Goal: Book appointment/travel/reservation

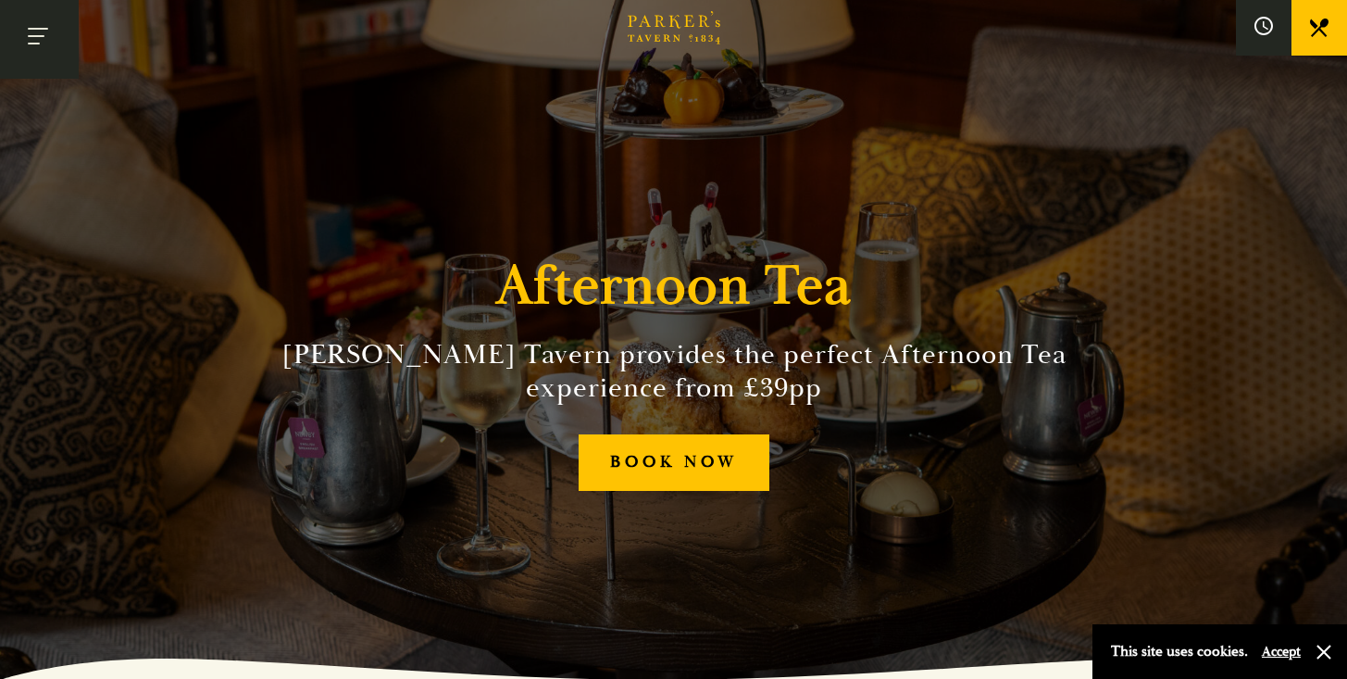
click at [34, 31] on button "Toggle navigation" at bounding box center [39, 39] width 79 height 79
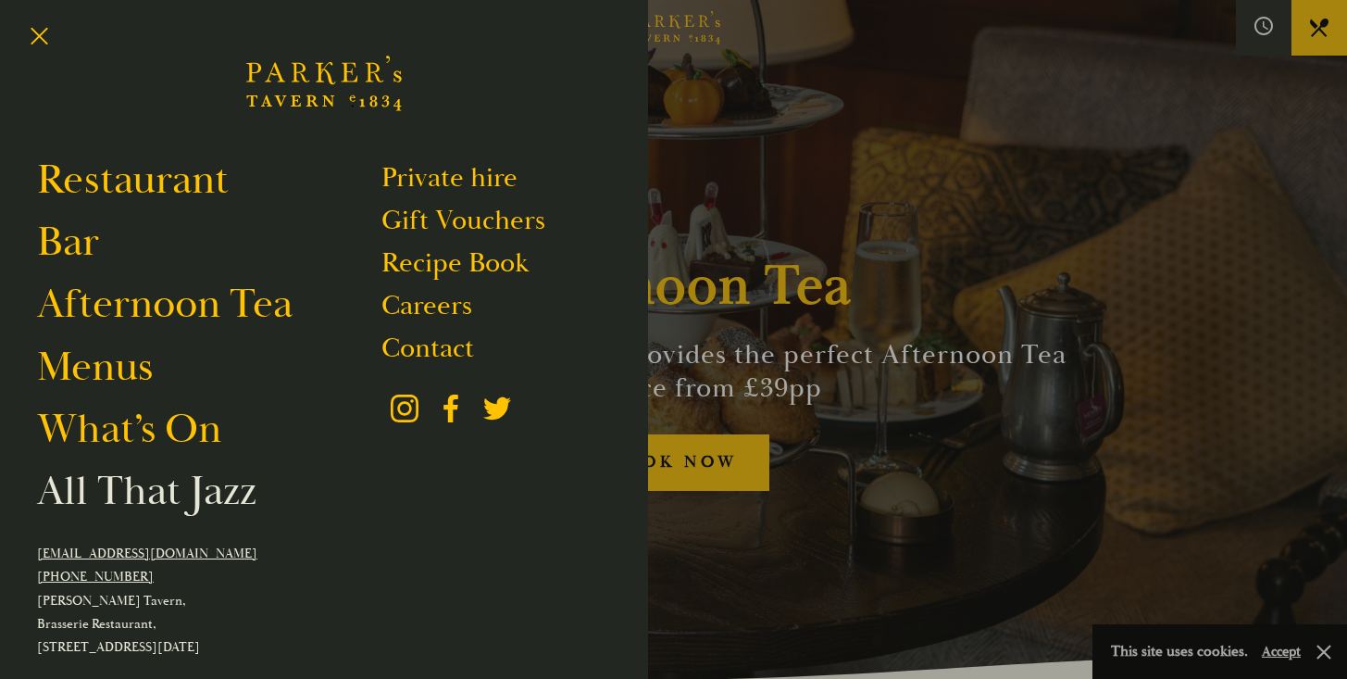
click at [54, 510] on link "All That Jazz" at bounding box center [146, 491] width 219 height 52
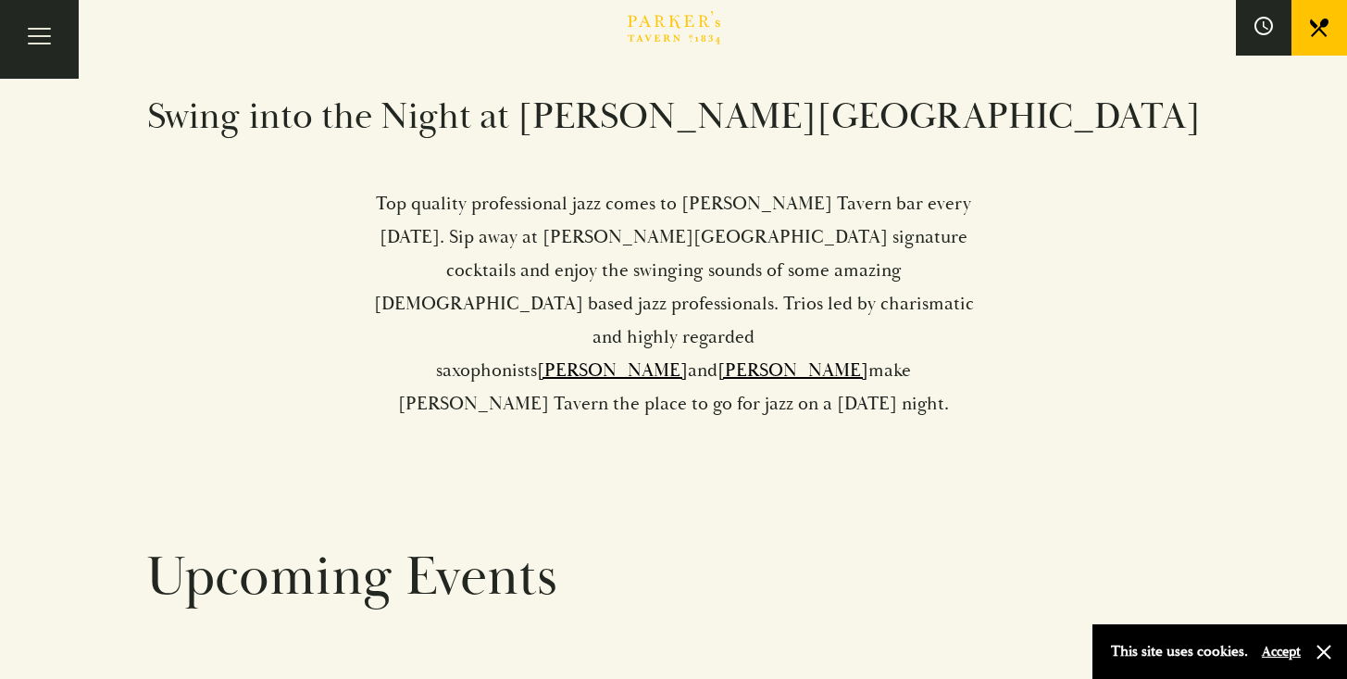
scroll to position [658, 0]
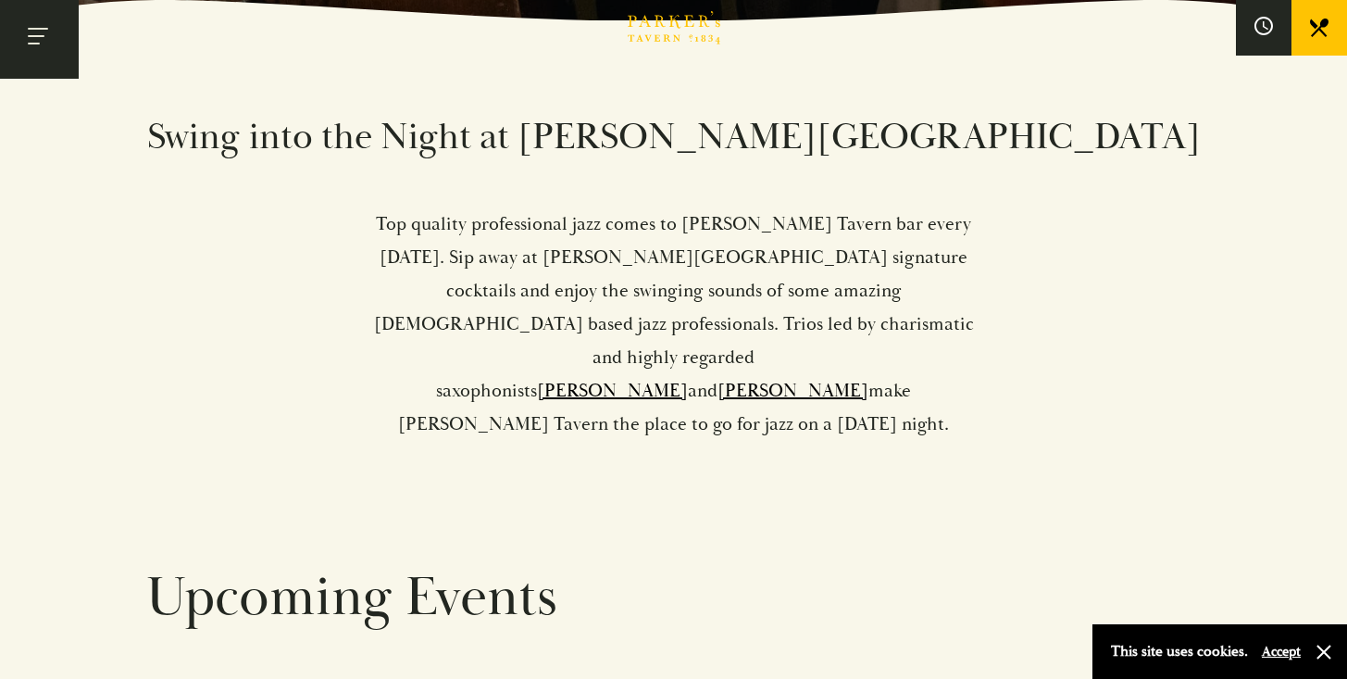
click at [47, 51] on button "Toggle navigation" at bounding box center [39, 39] width 79 height 79
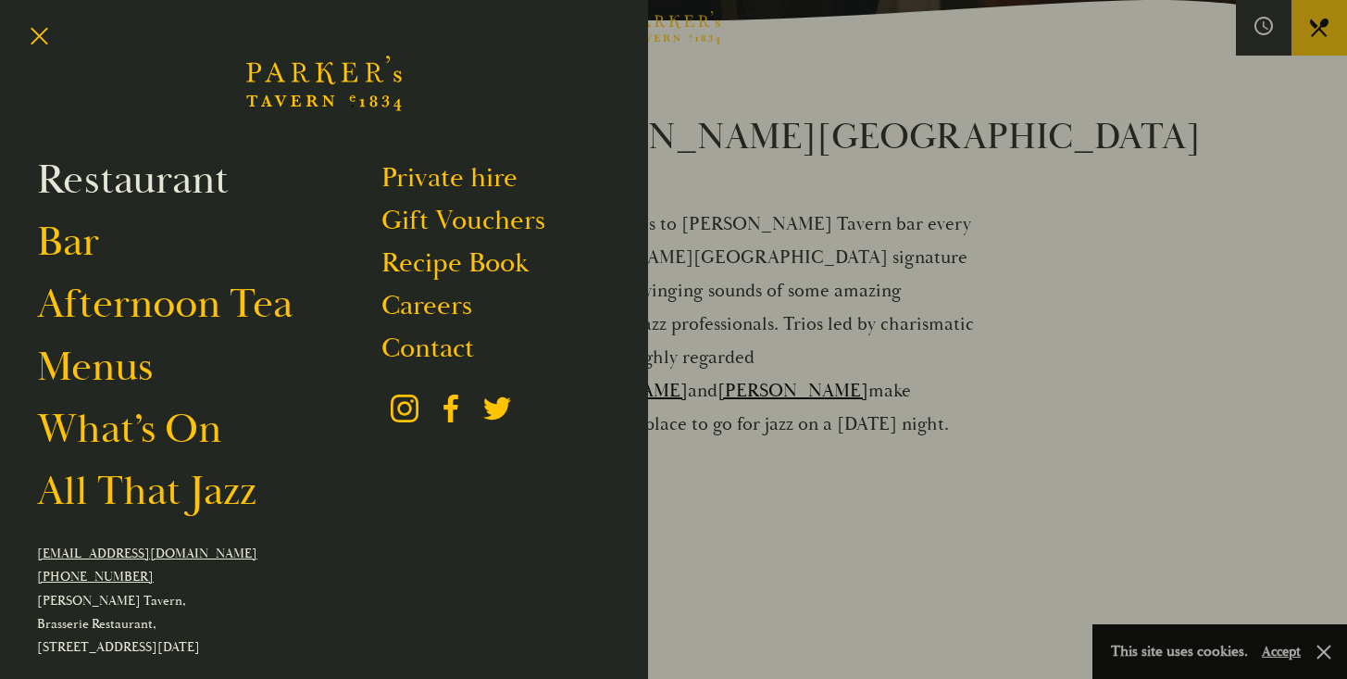
click at [198, 187] on link "Restaurant" at bounding box center [133, 180] width 192 height 52
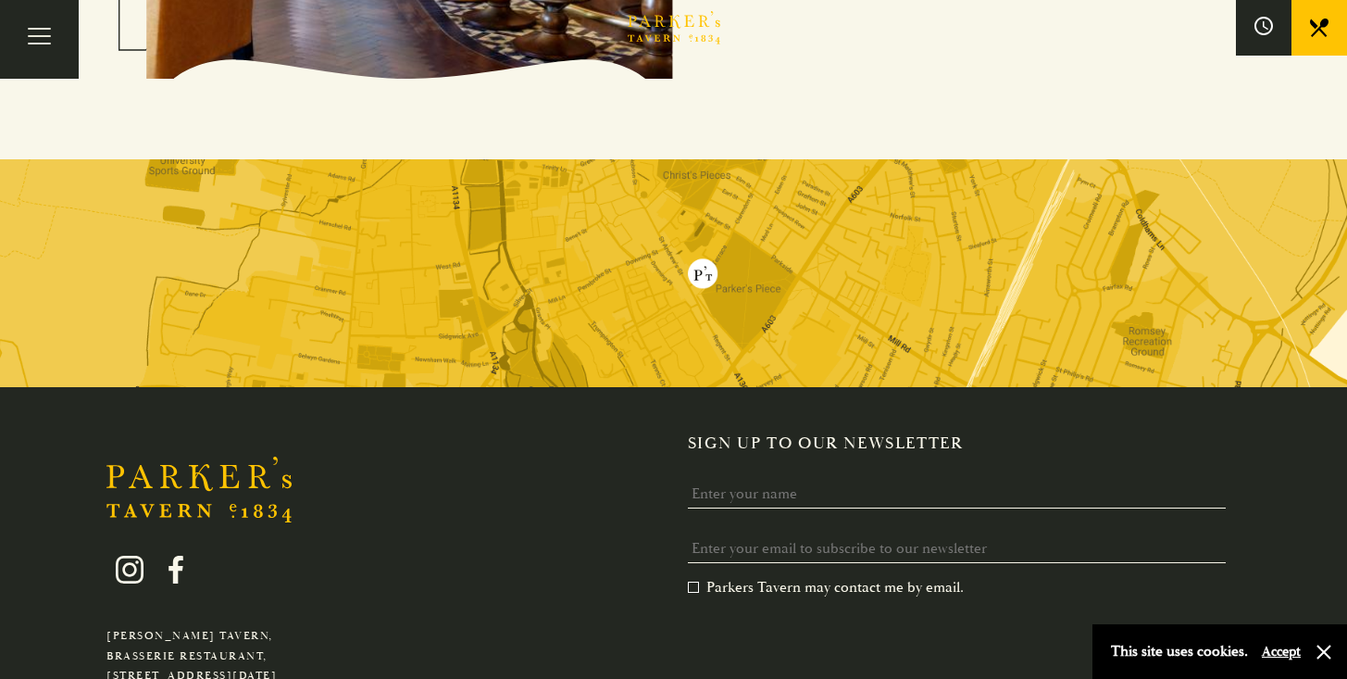
scroll to position [3365, 0]
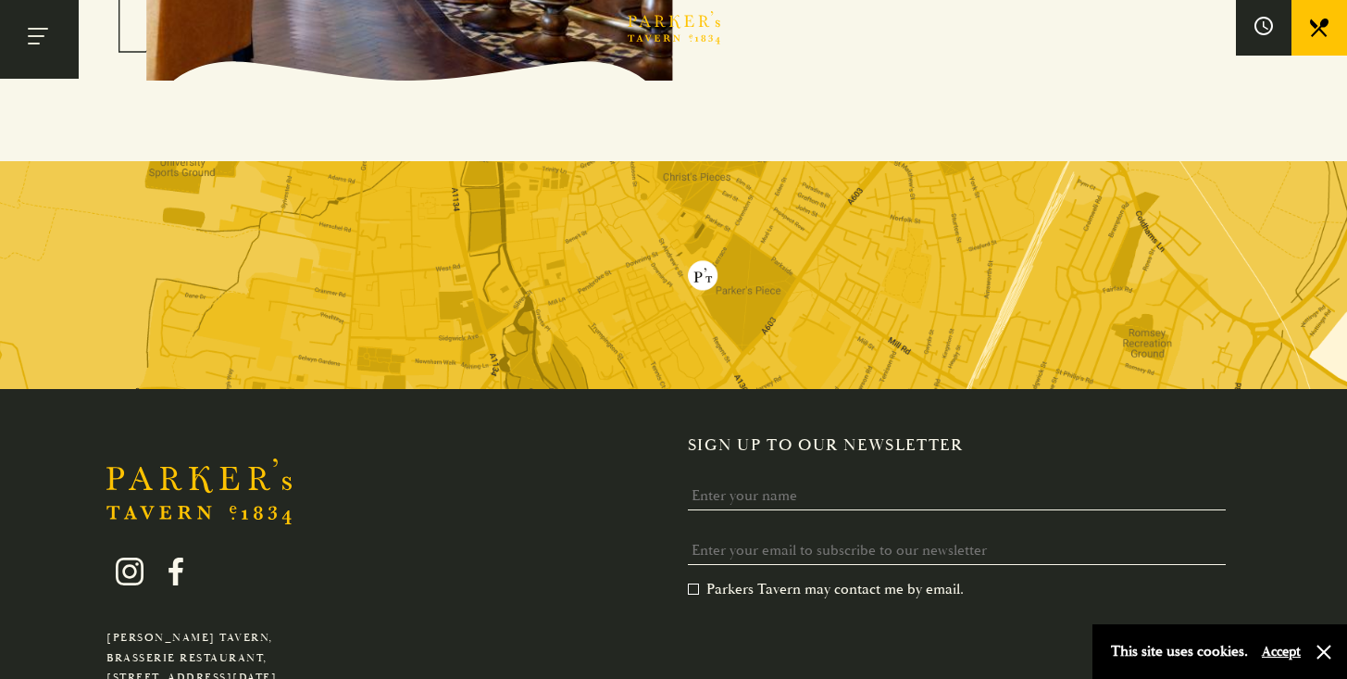
click at [41, 46] on button "Toggle navigation" at bounding box center [39, 39] width 79 height 79
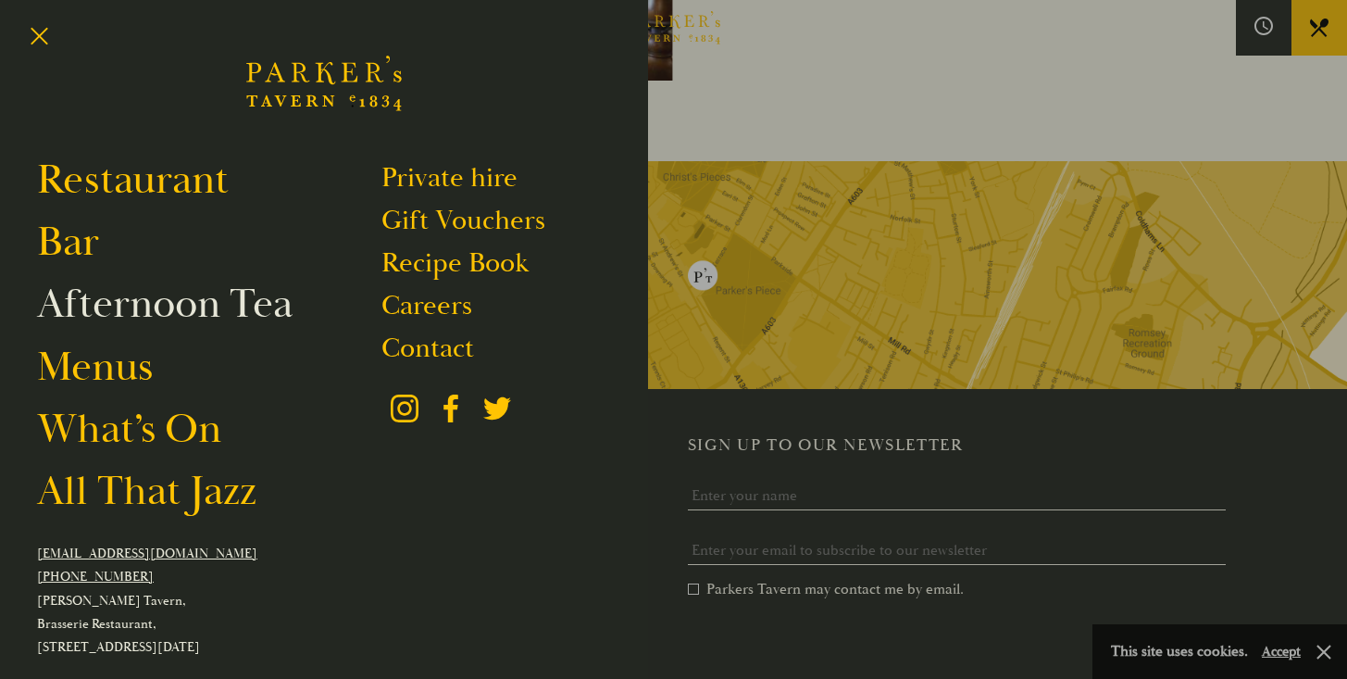
click at [128, 304] on link "Afternoon Tea" at bounding box center [165, 304] width 256 height 52
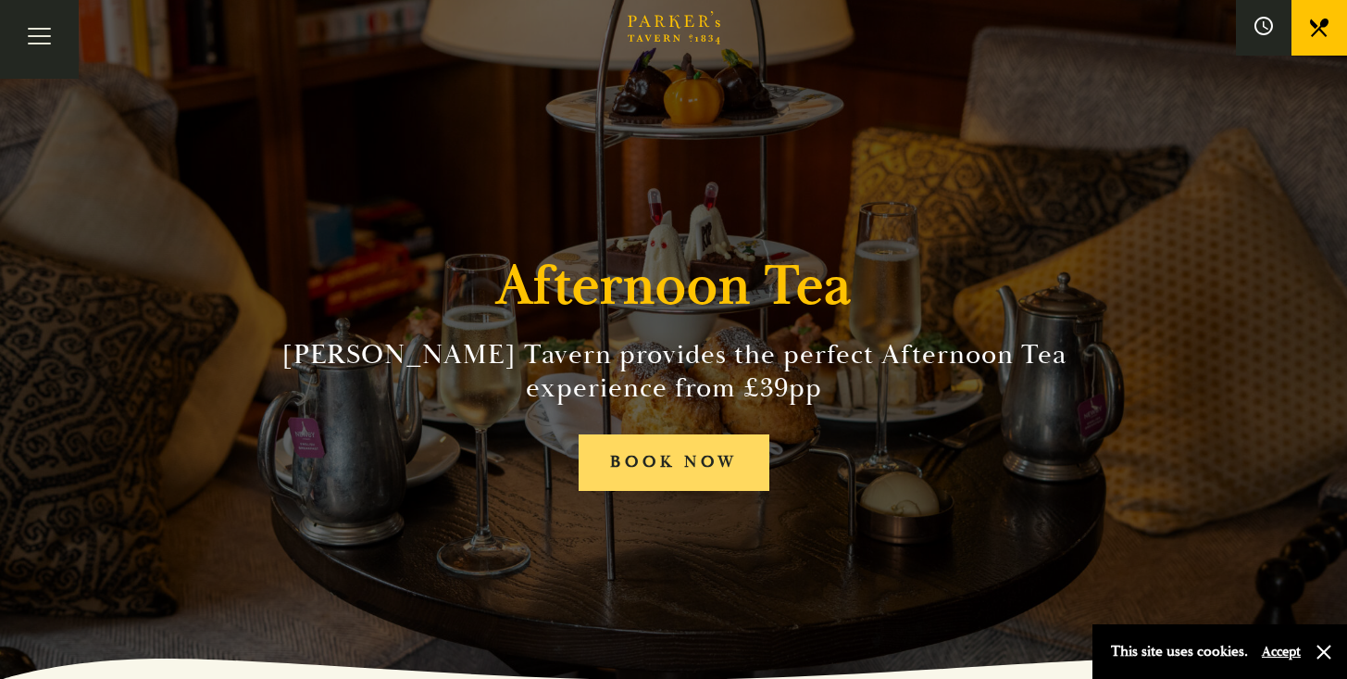
click at [716, 474] on link "BOOK NOW" at bounding box center [674, 462] width 191 height 56
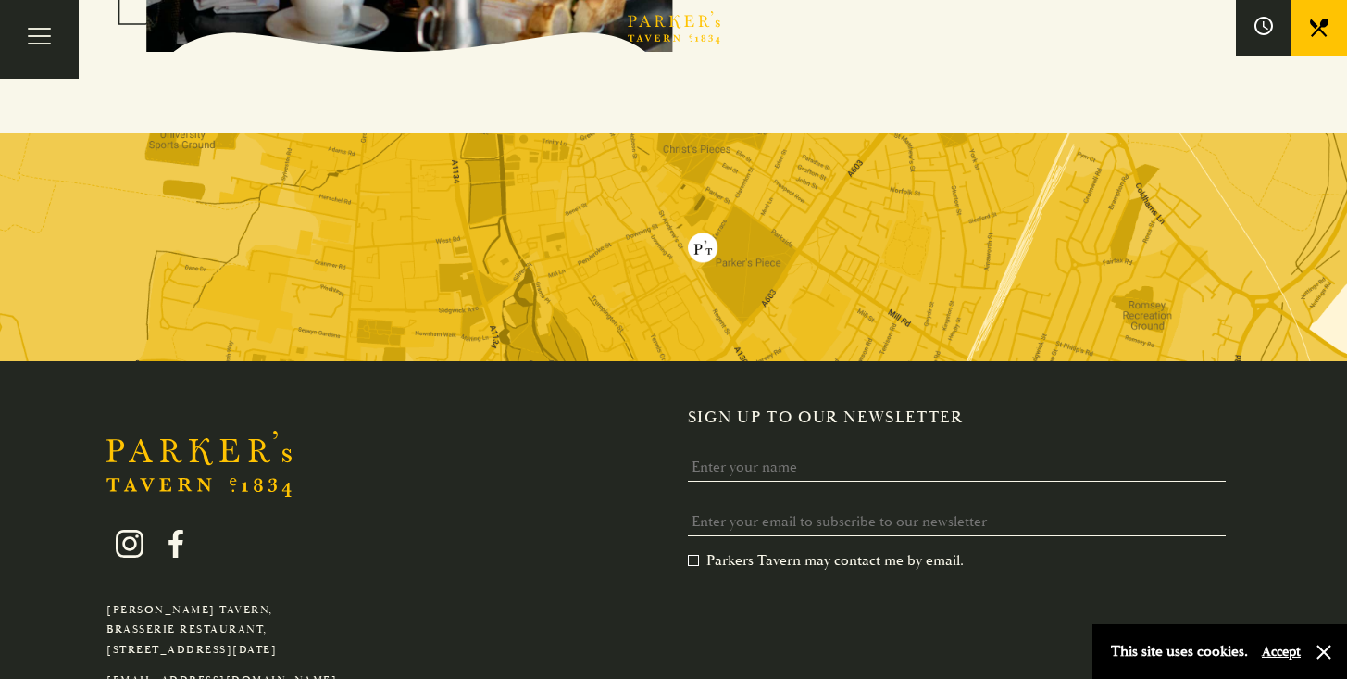
scroll to position [3405, 0]
